Goal: Navigation & Orientation: Find specific page/section

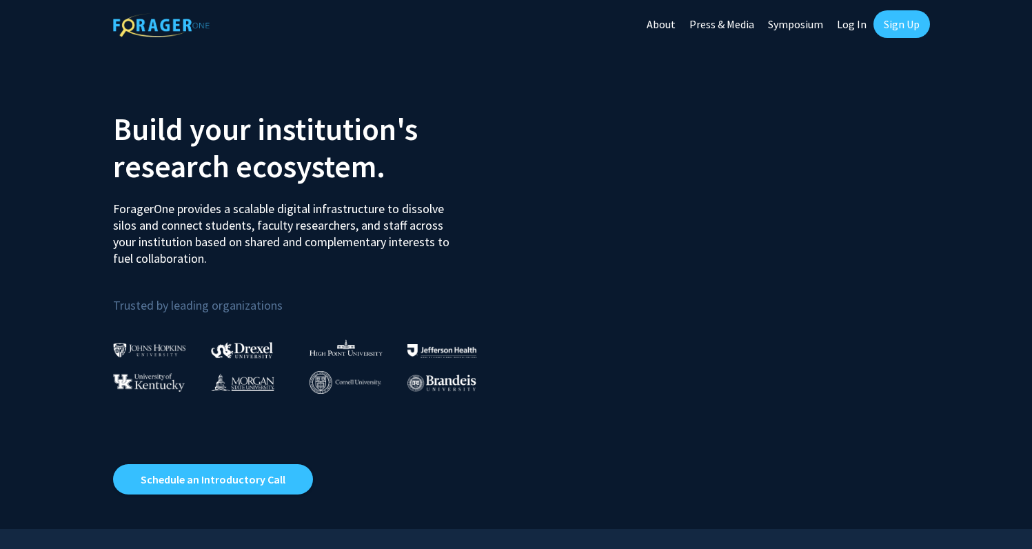
click at [846, 23] on link "Log In" at bounding box center [851, 24] width 43 height 48
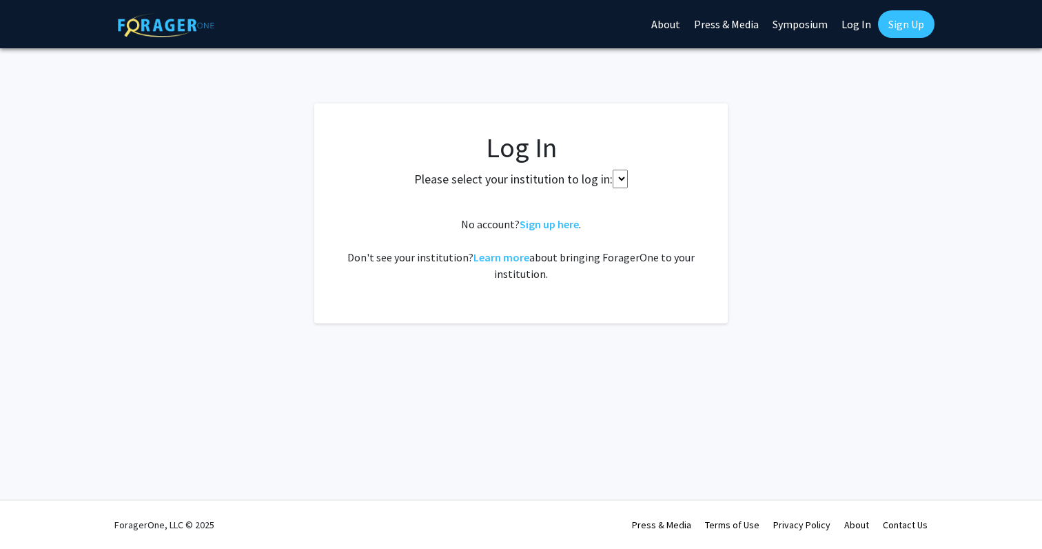
select select
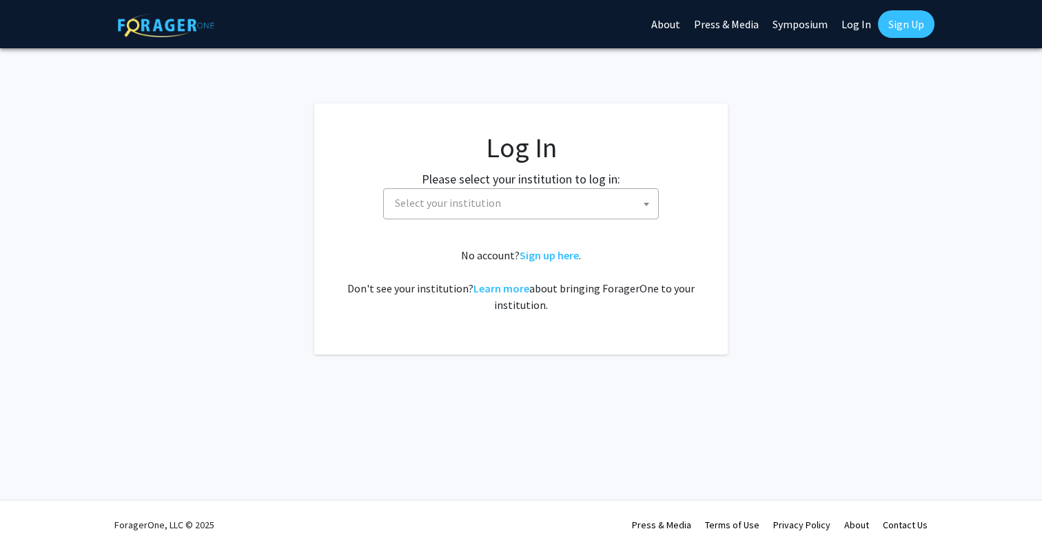
click at [527, 194] on span "Select your institution" at bounding box center [524, 203] width 269 height 28
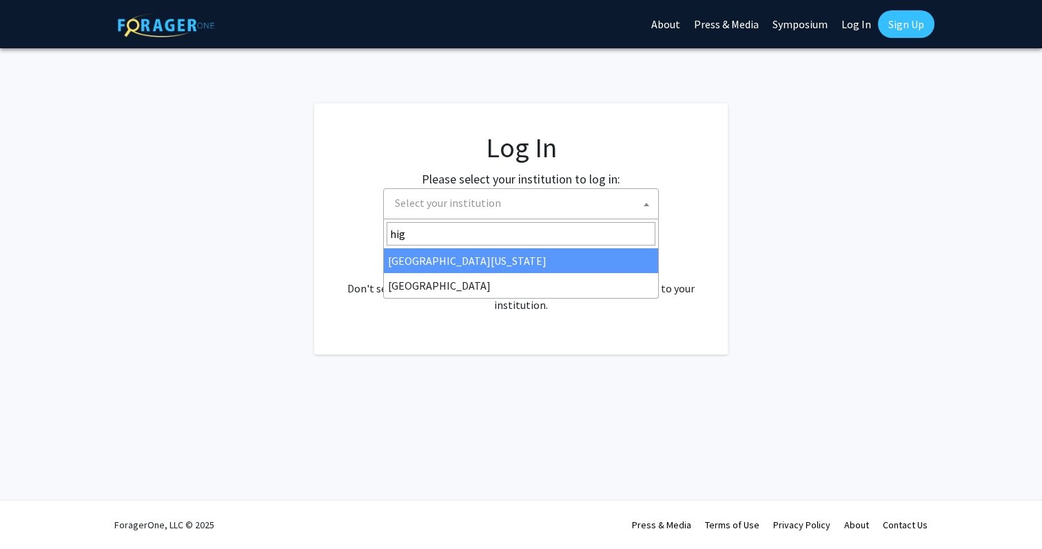
type input "high"
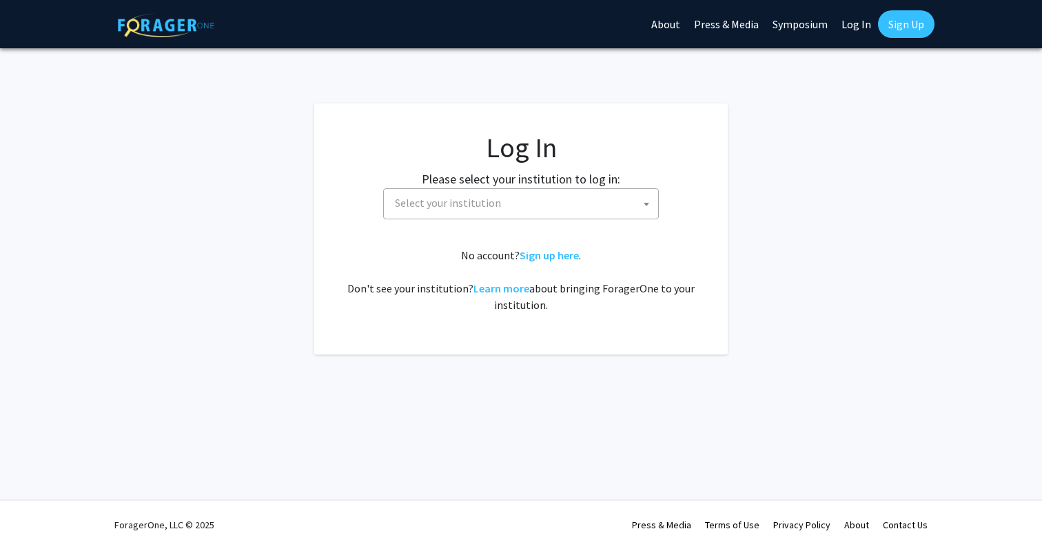
click at [456, 278] on div "No account? Sign up here . Don't see your institution? Learn more about bringin…" at bounding box center [521, 280] width 358 height 66
click at [432, 214] on span "Select your institution" at bounding box center [524, 203] width 269 height 28
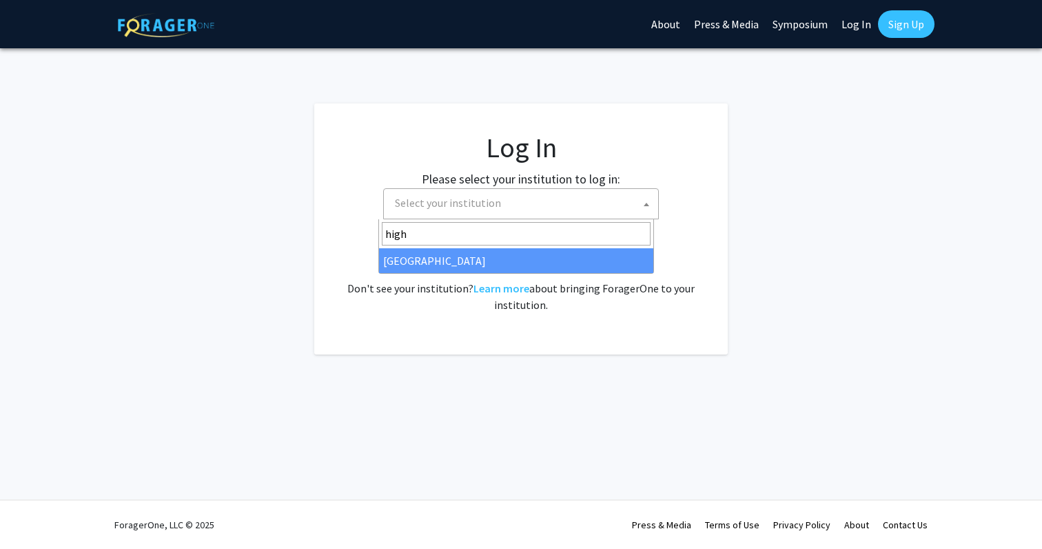
type input "high"
select select "2"
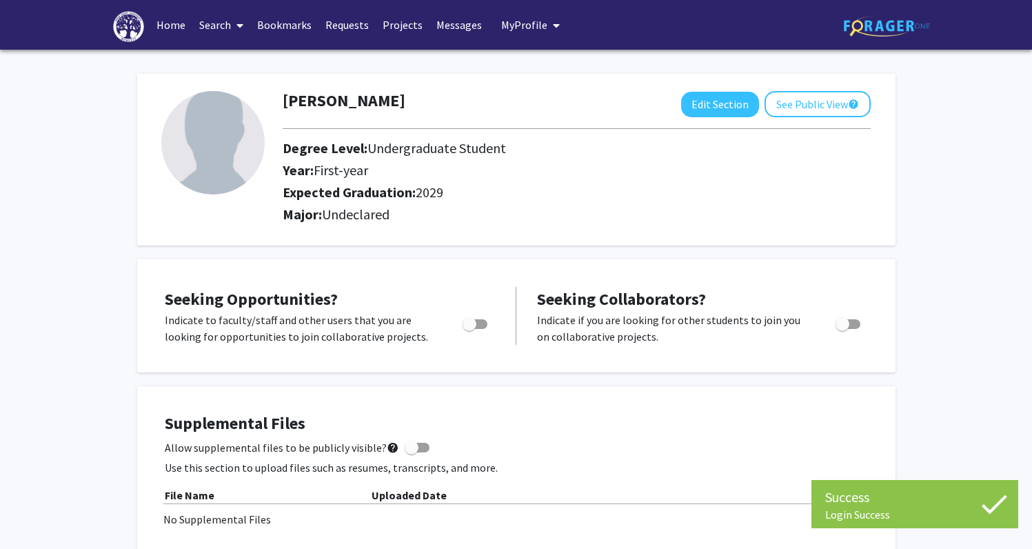
click at [508, 26] on span "My Profile" at bounding box center [524, 25] width 46 height 14
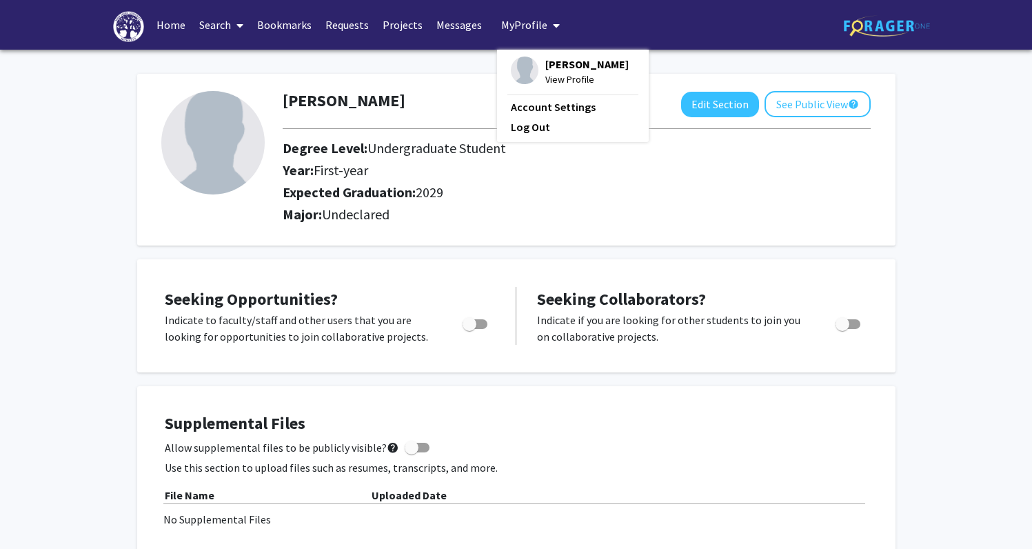
click at [283, 32] on link "Bookmarks" at bounding box center [284, 25] width 68 height 48
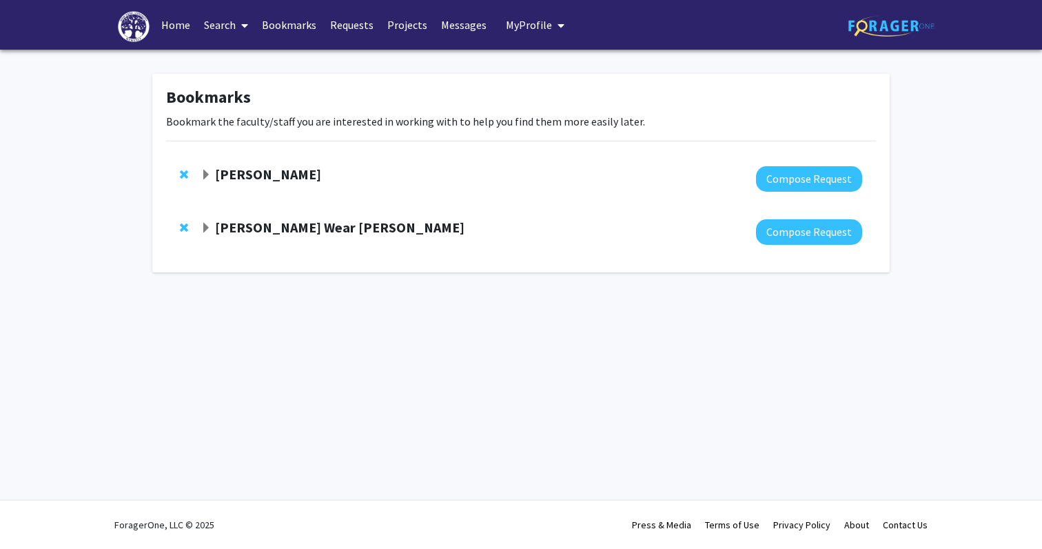
click at [249, 172] on strong "Benita VanWinkle" at bounding box center [268, 173] width 106 height 17
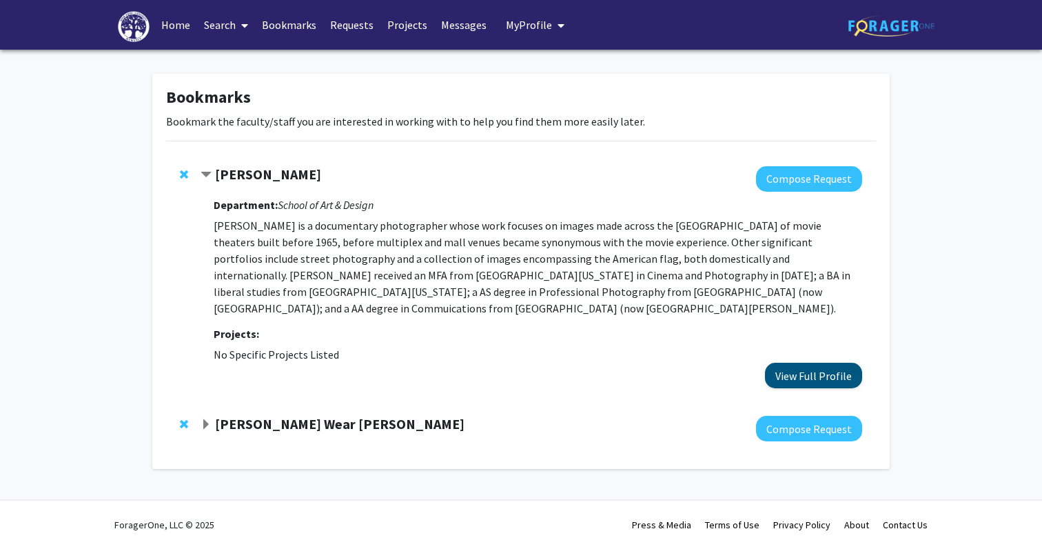
click at [810, 372] on button "View Full Profile" at bounding box center [813, 376] width 97 height 26
